Goal: Task Accomplishment & Management: Complete application form

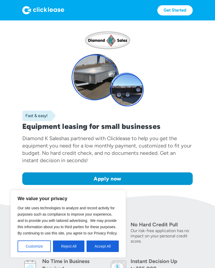
click at [35, 8] on img at bounding box center [43, 10] width 42 height 8
click at [41, 10] on img at bounding box center [43, 10] width 42 height 8
click at [39, 10] on img at bounding box center [43, 10] width 42 height 8
click at [184, 8] on link "Get Started" at bounding box center [174, 10] width 35 height 10
